Goal: Task Accomplishment & Management: Manage account settings

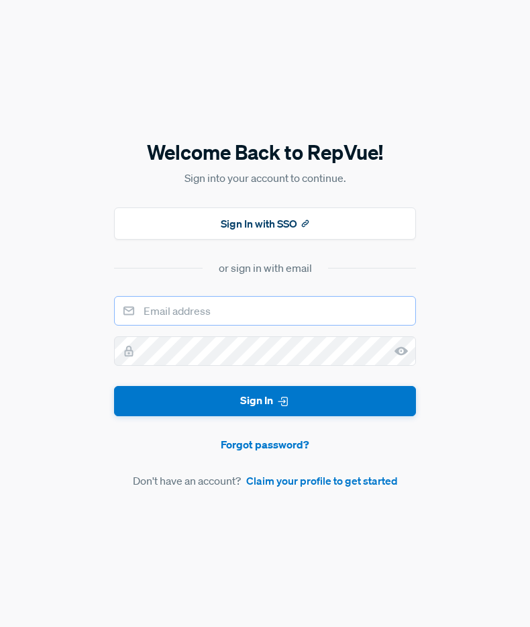
click at [228, 312] on input "email" at bounding box center [265, 311] width 302 height 30
type input "[EMAIL_ADDRESS][DOMAIN_NAME]"
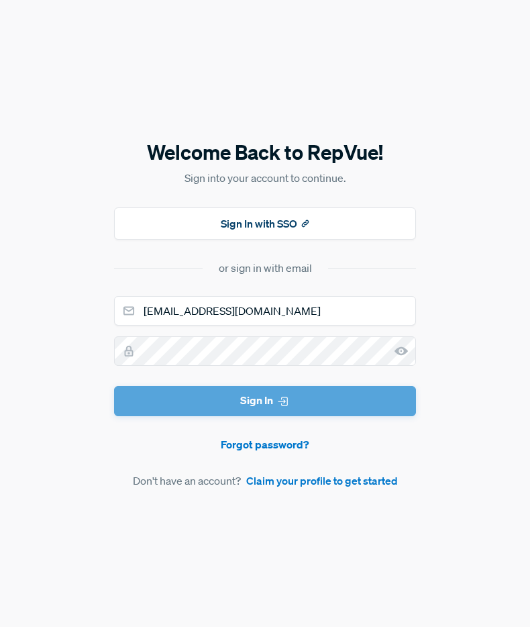
click at [282, 399] on form "[EMAIL_ADDRESS][DOMAIN_NAME] Sign In Forgot password? Don't have an account? Cl…" at bounding box center [265, 392] width 302 height 193
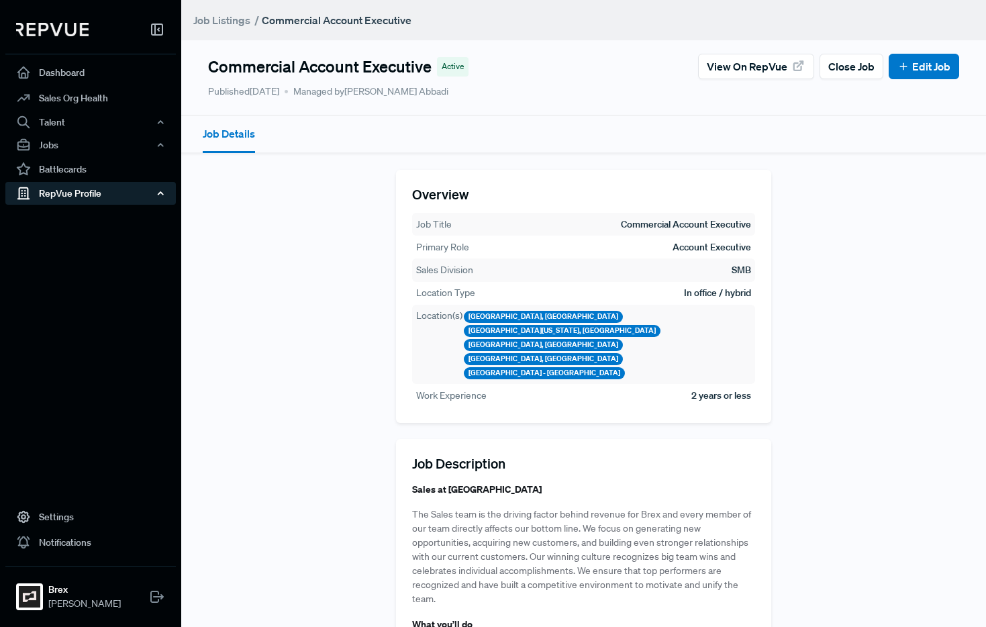
click at [73, 186] on div "RepVue Profile" at bounding box center [90, 193] width 171 height 23
click at [72, 215] on link "Profile Overview" at bounding box center [108, 225] width 171 height 34
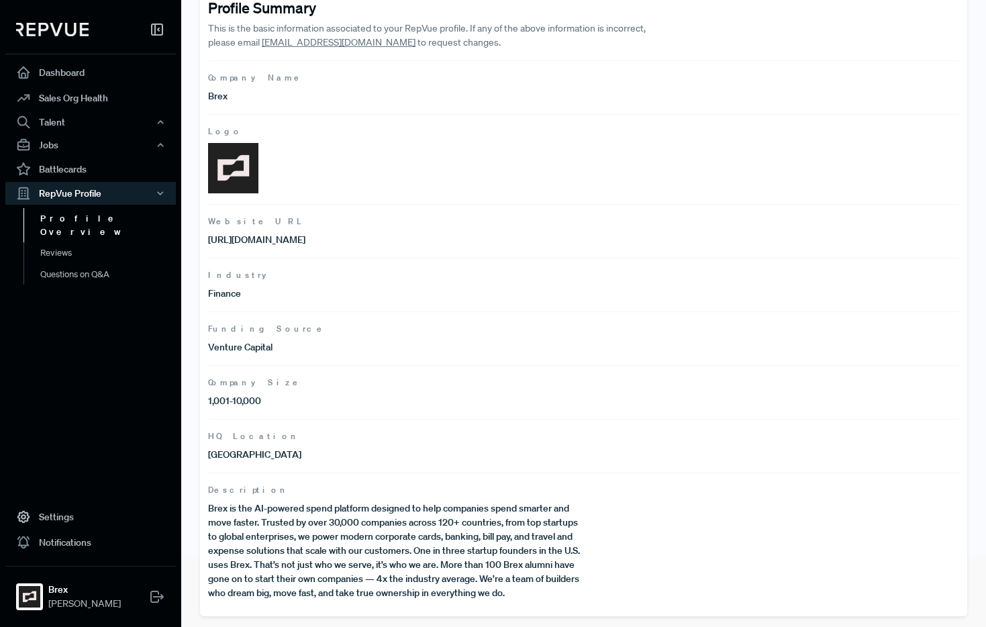
scroll to position [70, 0]
click at [62, 242] on link "Reviews" at bounding box center [108, 252] width 171 height 21
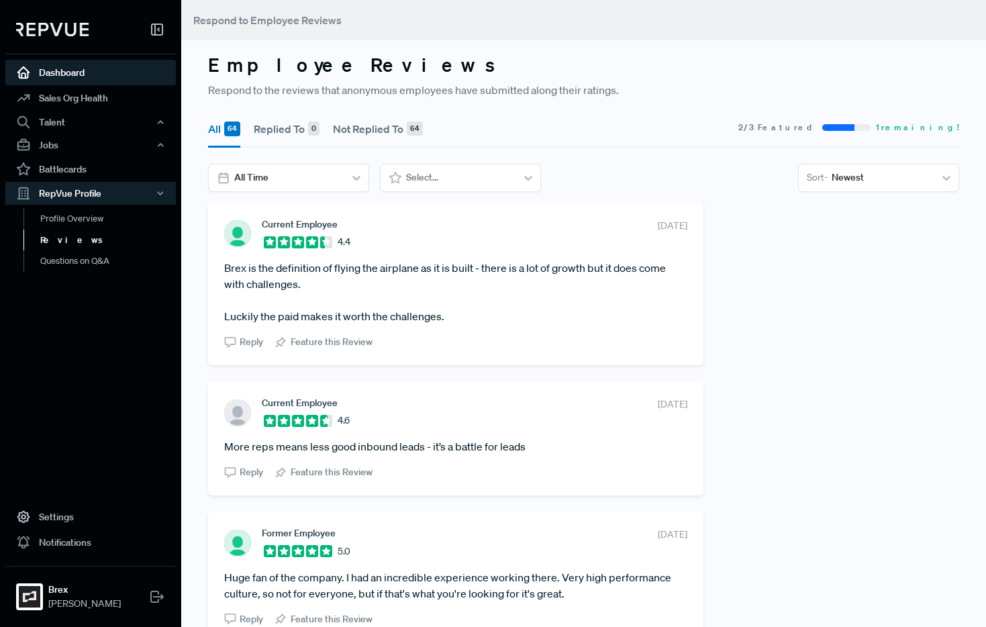
click at [66, 73] on link "Dashboard" at bounding box center [90, 73] width 171 height 26
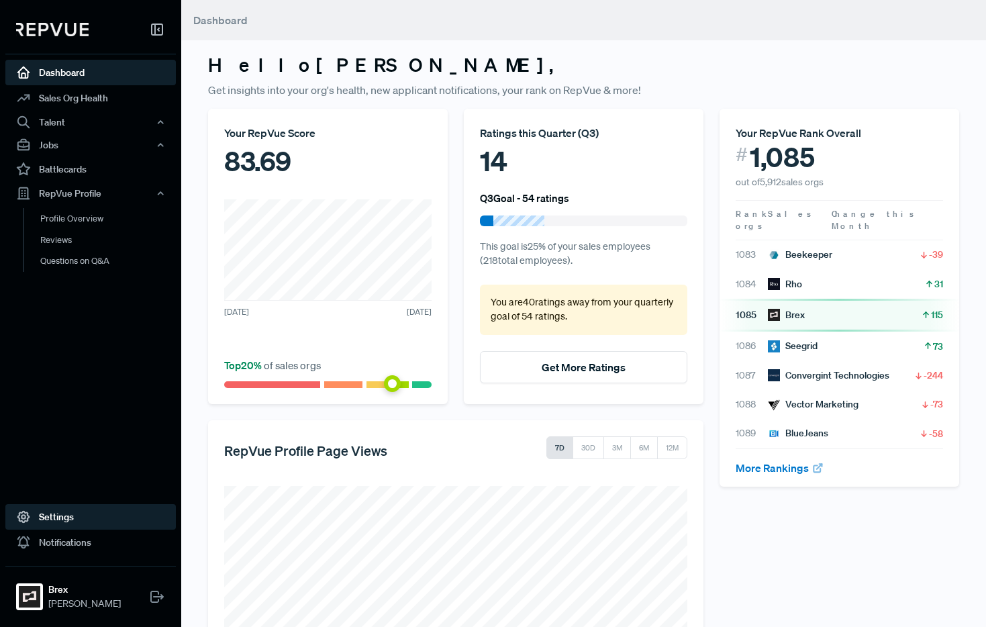
click at [56, 515] on link "Settings" at bounding box center [90, 517] width 171 height 26
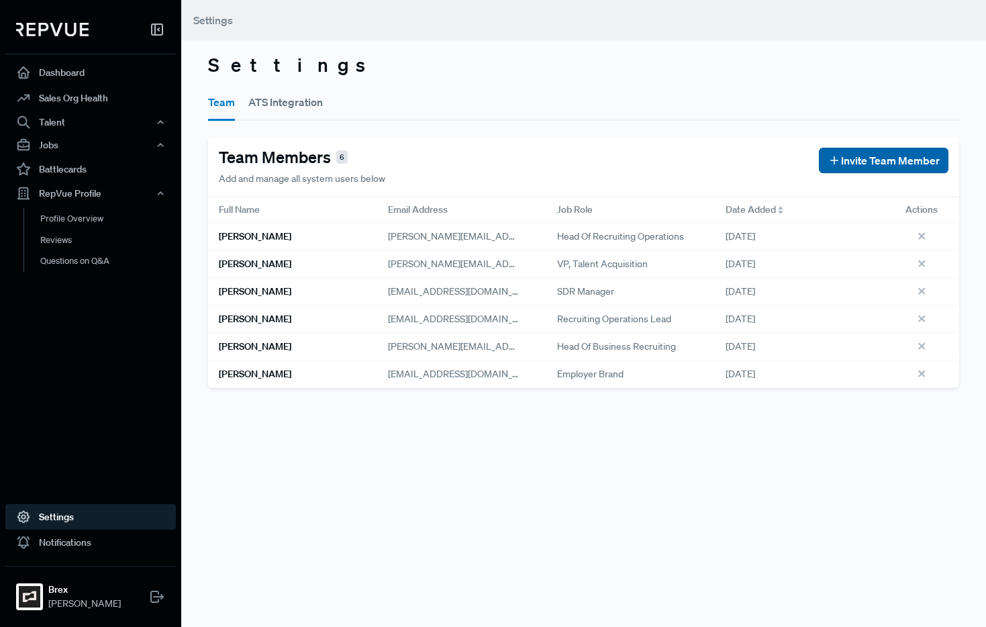
click at [530, 158] on span "Invite Team Member" at bounding box center [890, 160] width 99 height 16
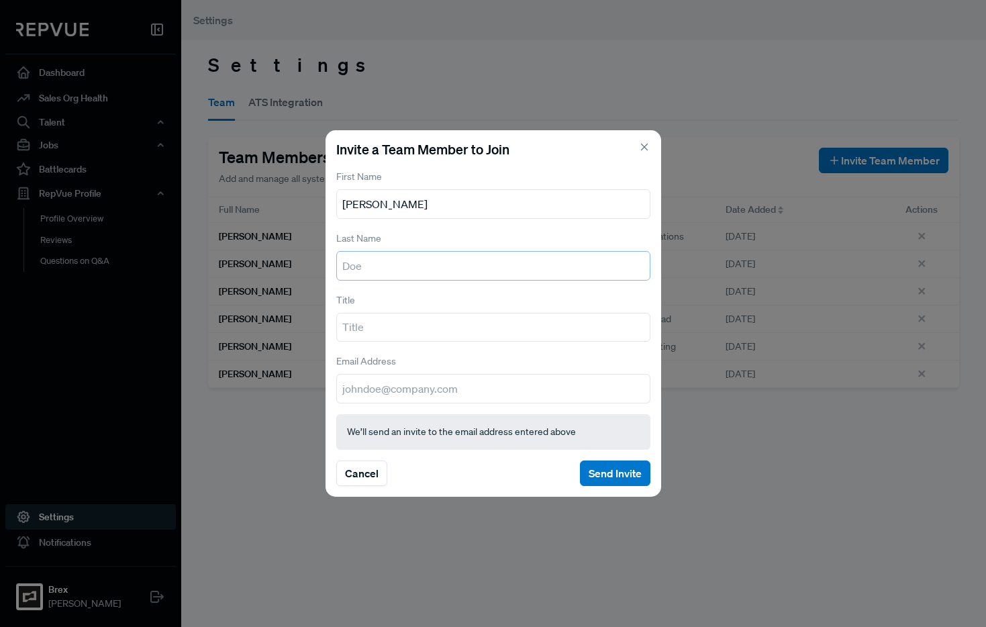
click at [403, 279] on input "text" at bounding box center [493, 266] width 314 height 30
click at [404, 201] on input "[PERSON_NAME]" at bounding box center [493, 204] width 314 height 30
type input "Mykel"
paste input "[PERSON_NAME]"
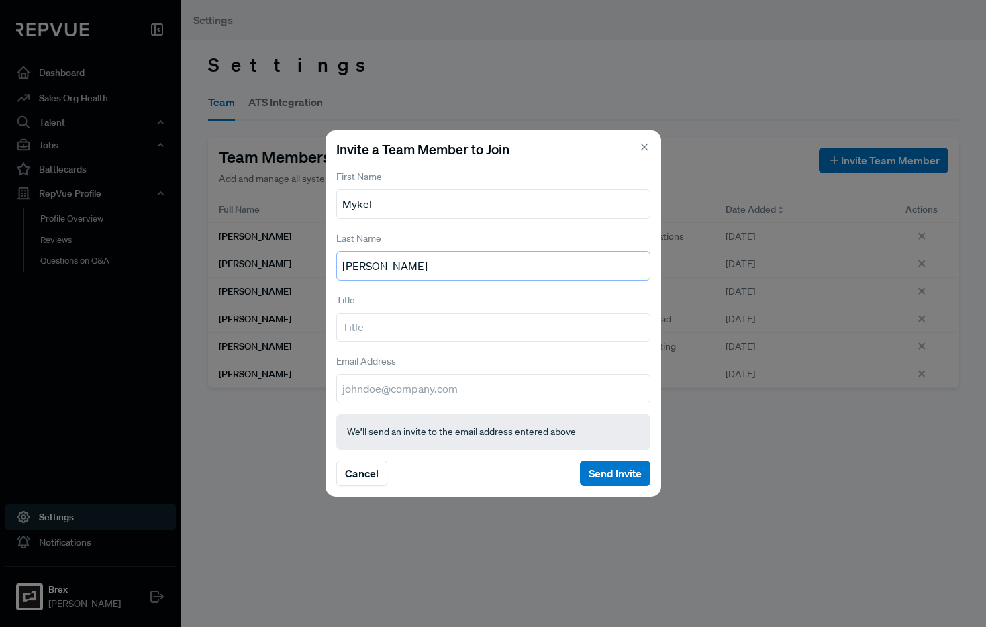
type input "[PERSON_NAME]"
click at [414, 336] on input "text" at bounding box center [493, 328] width 314 height 30
type input "Recruiting Lead"
click at [421, 378] on input "email" at bounding box center [493, 389] width 314 height 30
type input "[EMAIL_ADDRESS][DOMAIN_NAME]"
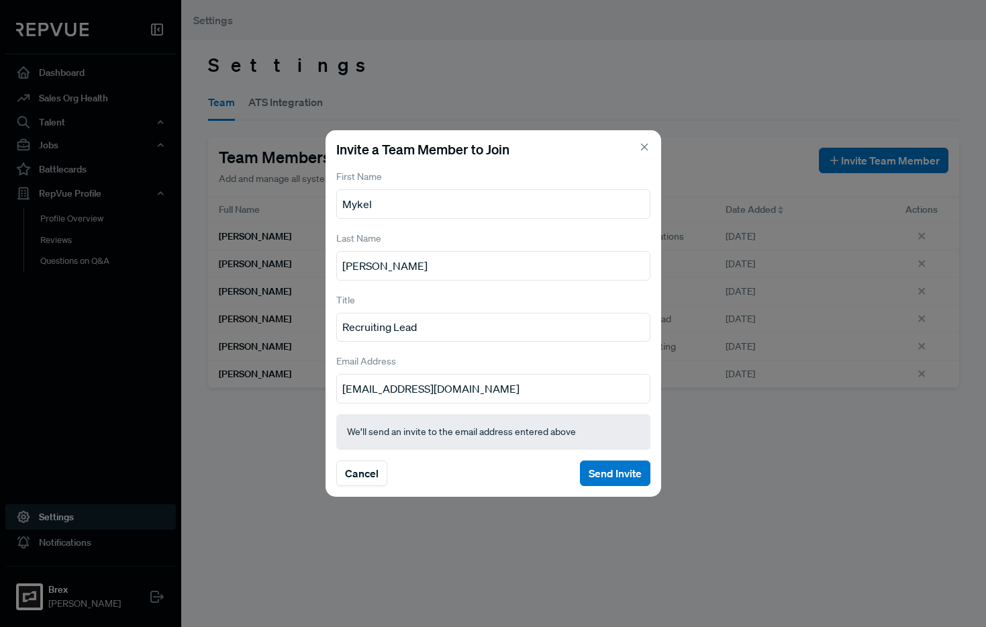
click at [530, 461] on section "Cancel Send Invite" at bounding box center [493, 474] width 314 height 26
click at [530, 455] on div "Invite a Team Member to Join First Name [PERSON_NAME] Last Name [PERSON_NAME] T…" at bounding box center [494, 313] width 336 height 367
click at [530, 471] on button "Send Invite" at bounding box center [615, 474] width 70 height 26
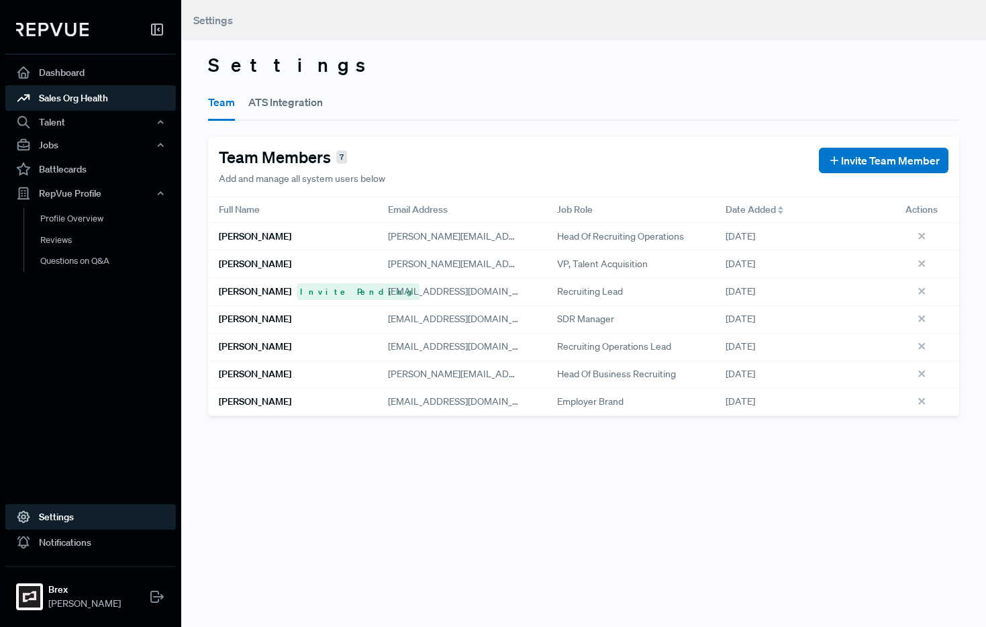
click at [116, 99] on link "Sales Org Health" at bounding box center [90, 98] width 171 height 26
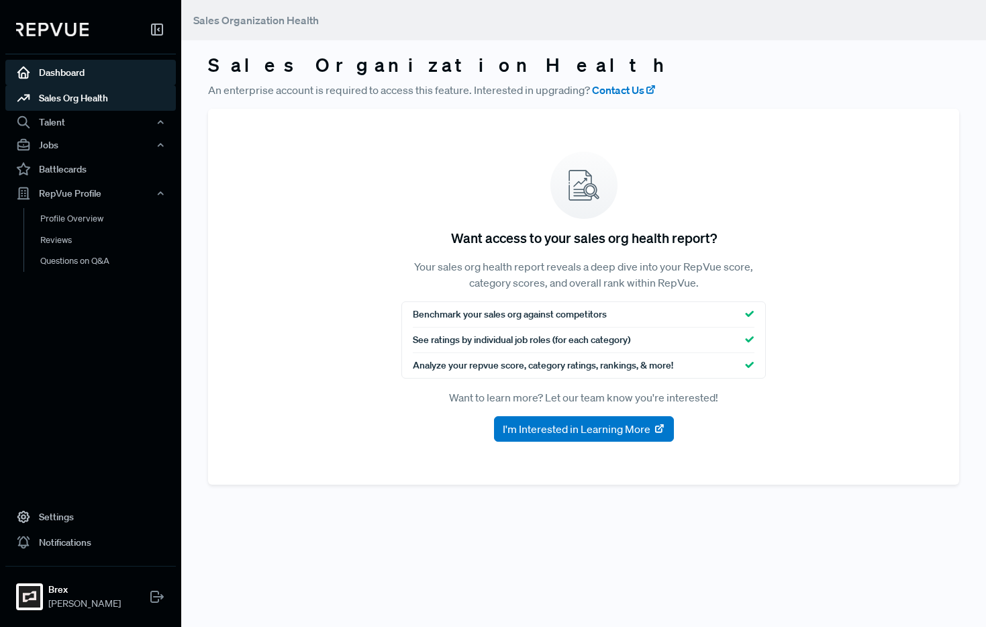
click at [60, 77] on link "Dashboard" at bounding box center [90, 73] width 171 height 26
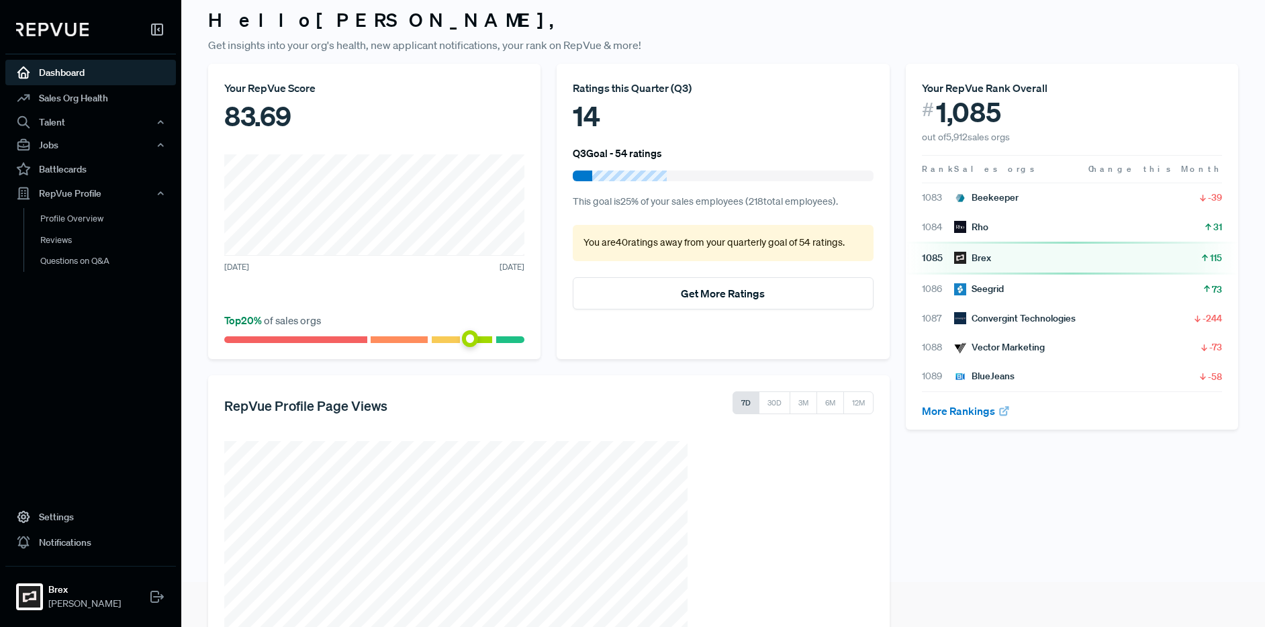
scroll to position [128, 0]
